Goal: Transaction & Acquisition: Purchase product/service

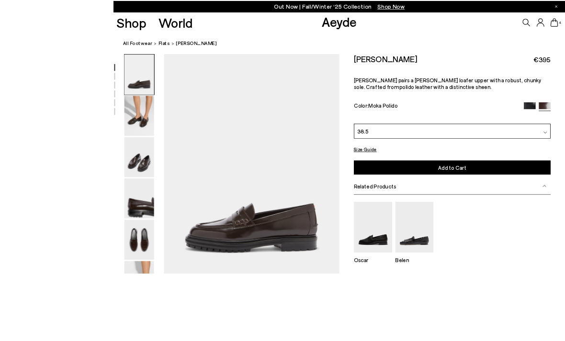
scroll to position [45, 0]
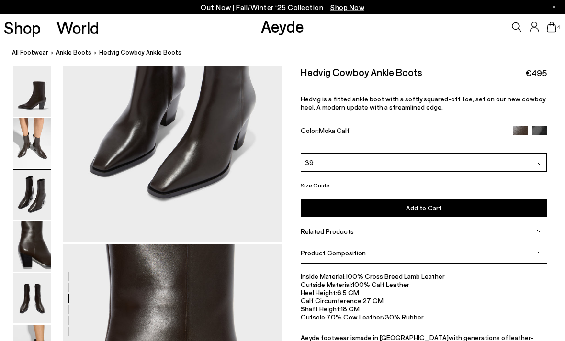
scroll to position [704, 0]
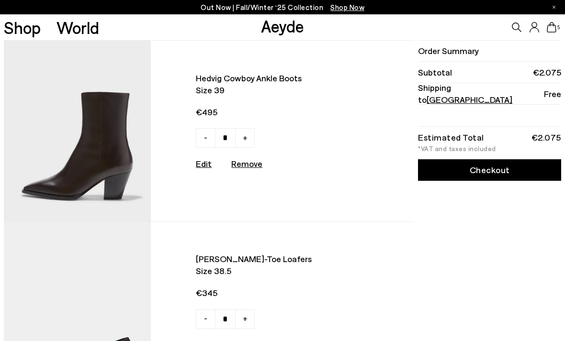
type input "*"
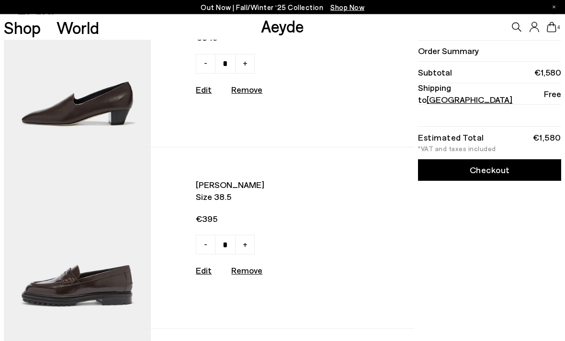
scroll to position [257, 0]
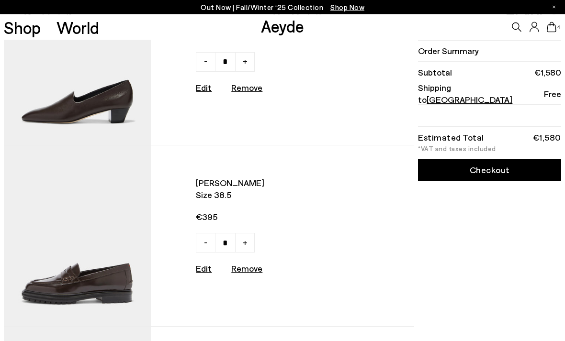
type input "*"
click at [248, 273] on u "Remove" at bounding box center [246, 268] width 31 height 11
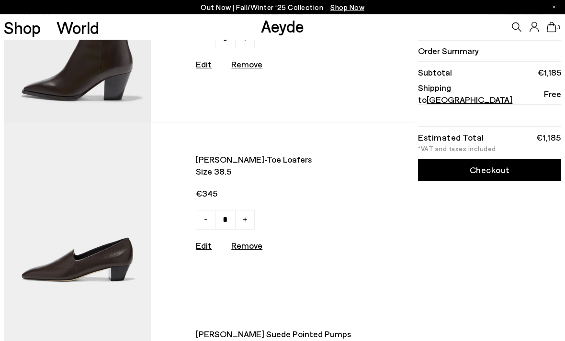
scroll to position [99, 0]
click at [123, 236] on img at bounding box center [77, 213] width 147 height 181
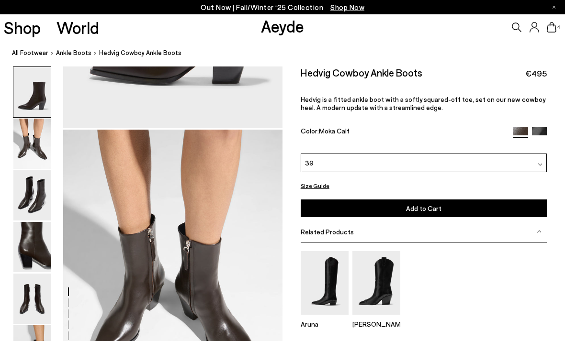
scroll to position [233, 0]
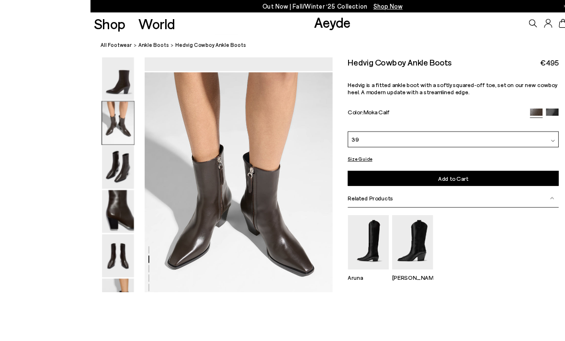
scroll to position [194, 0]
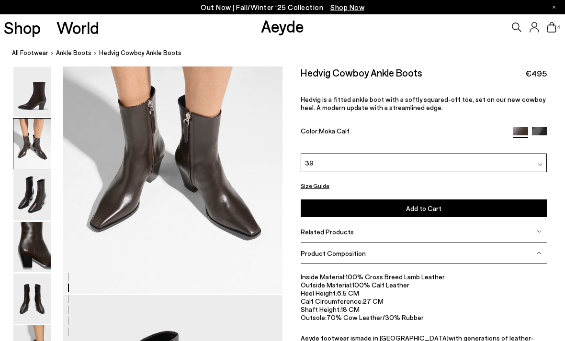
scroll to position [358, 0]
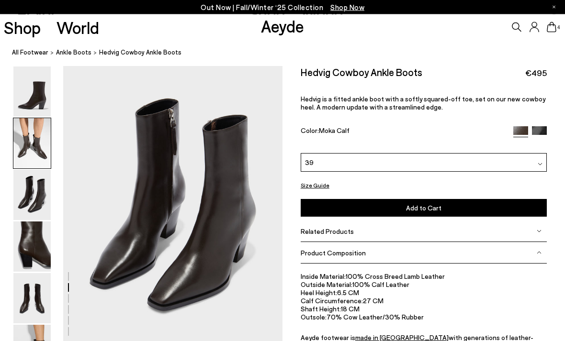
click at [28, 26] on link "Shop" at bounding box center [22, 27] width 37 height 17
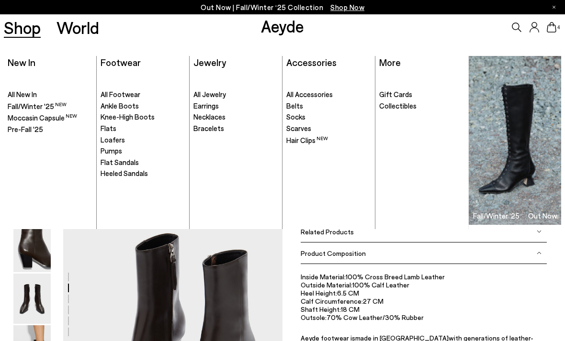
scroll to position [454, 0]
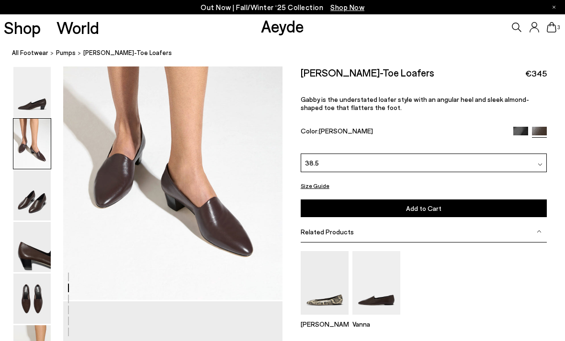
scroll to position [335, 0]
